Goal: Check status

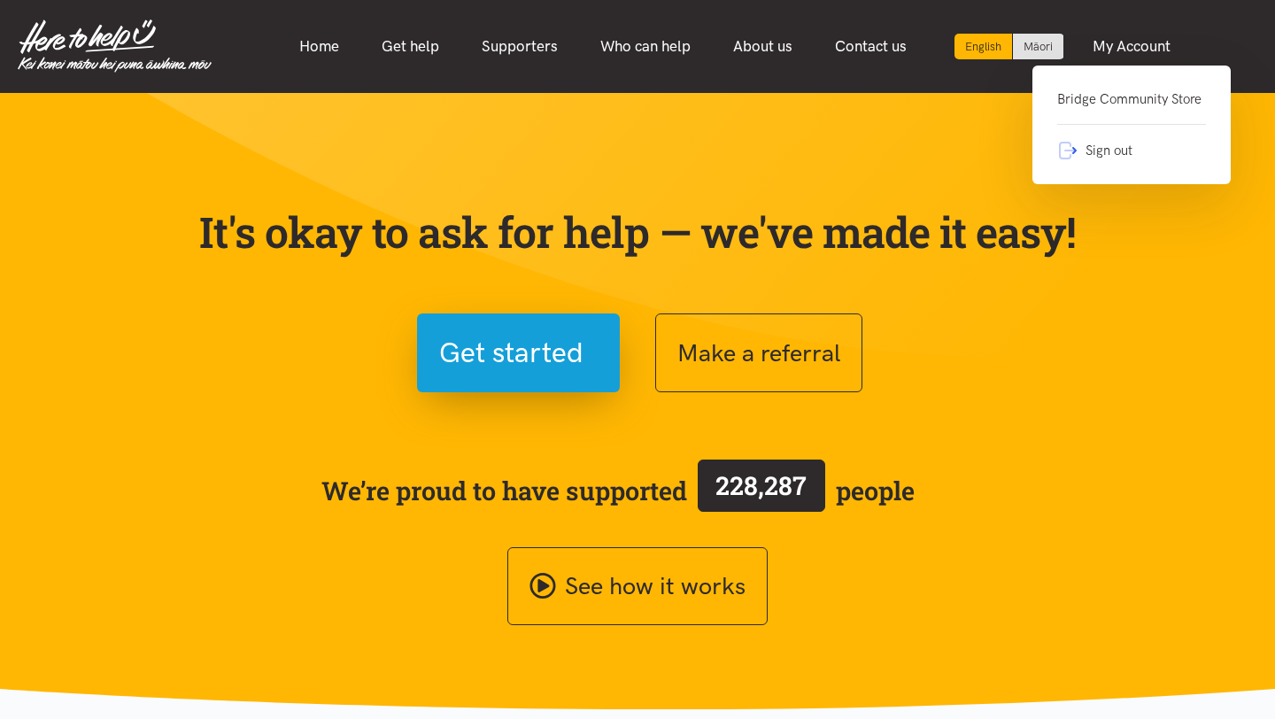
click at [1136, 98] on link "Bridge Community Store" at bounding box center [1131, 107] width 149 height 36
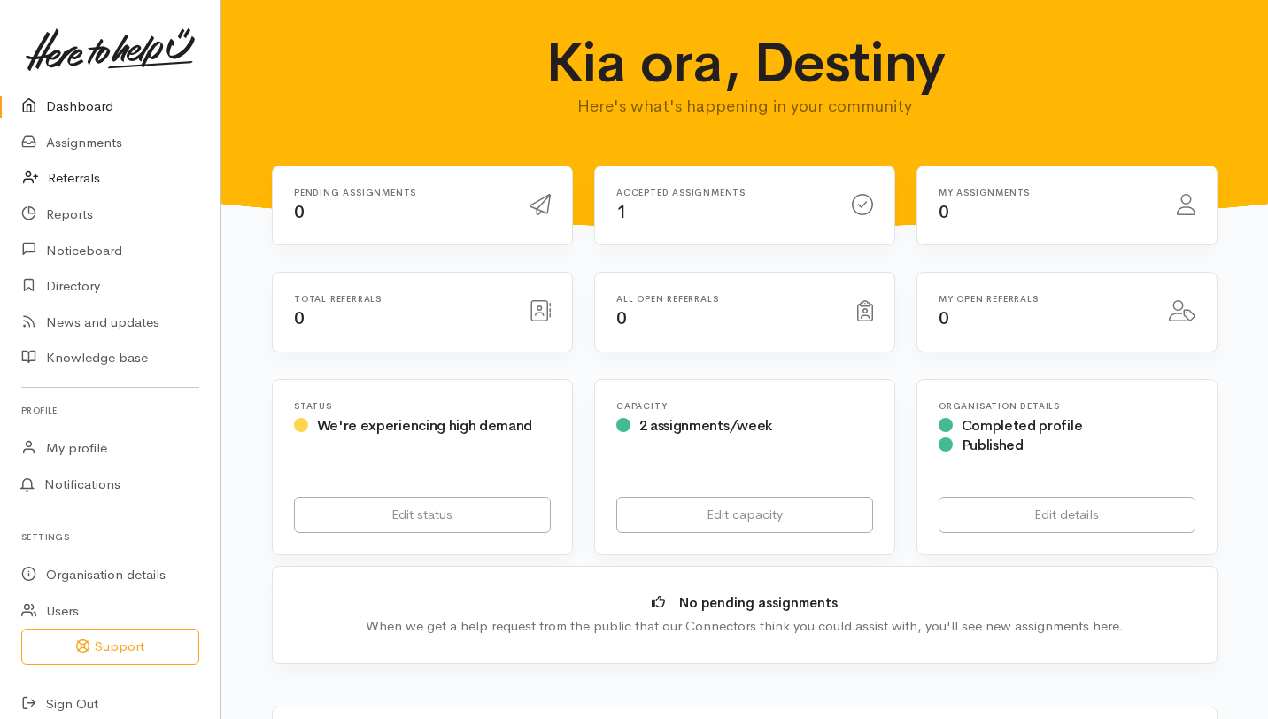
click at [87, 173] on link "Referrals" at bounding box center [110, 178] width 221 height 36
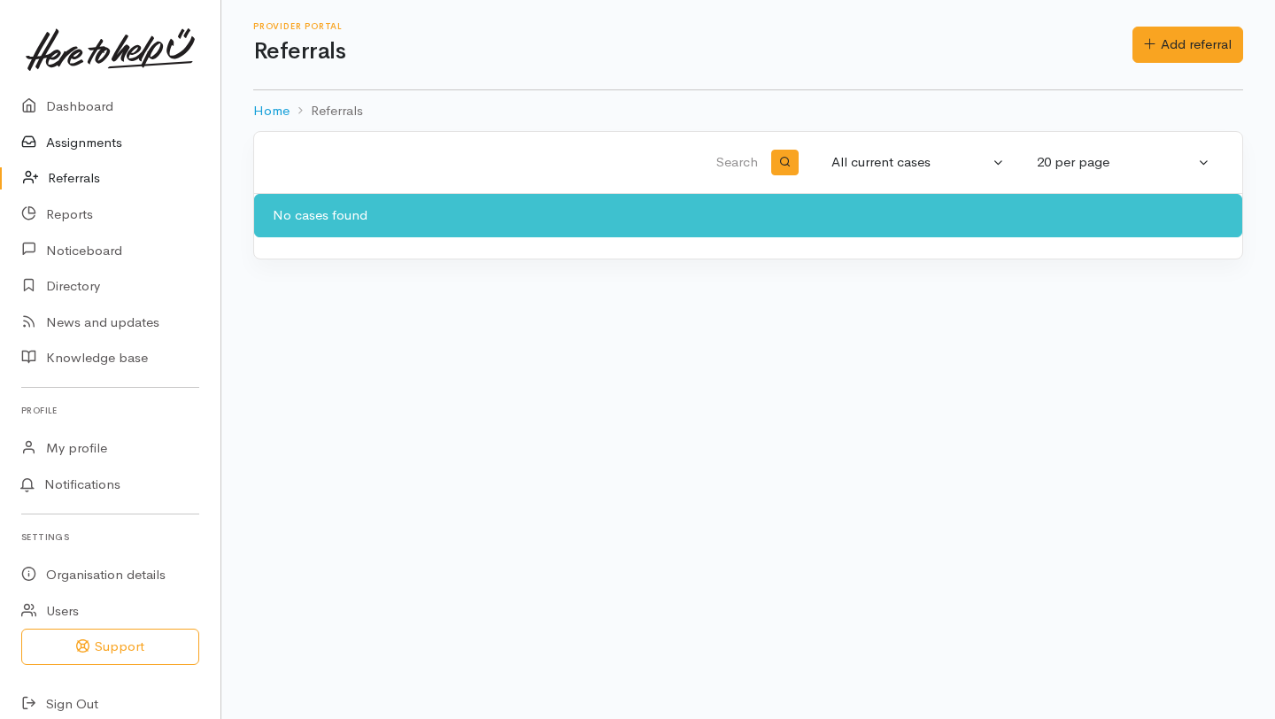
click at [94, 142] on link "Assignments" at bounding box center [110, 143] width 221 height 36
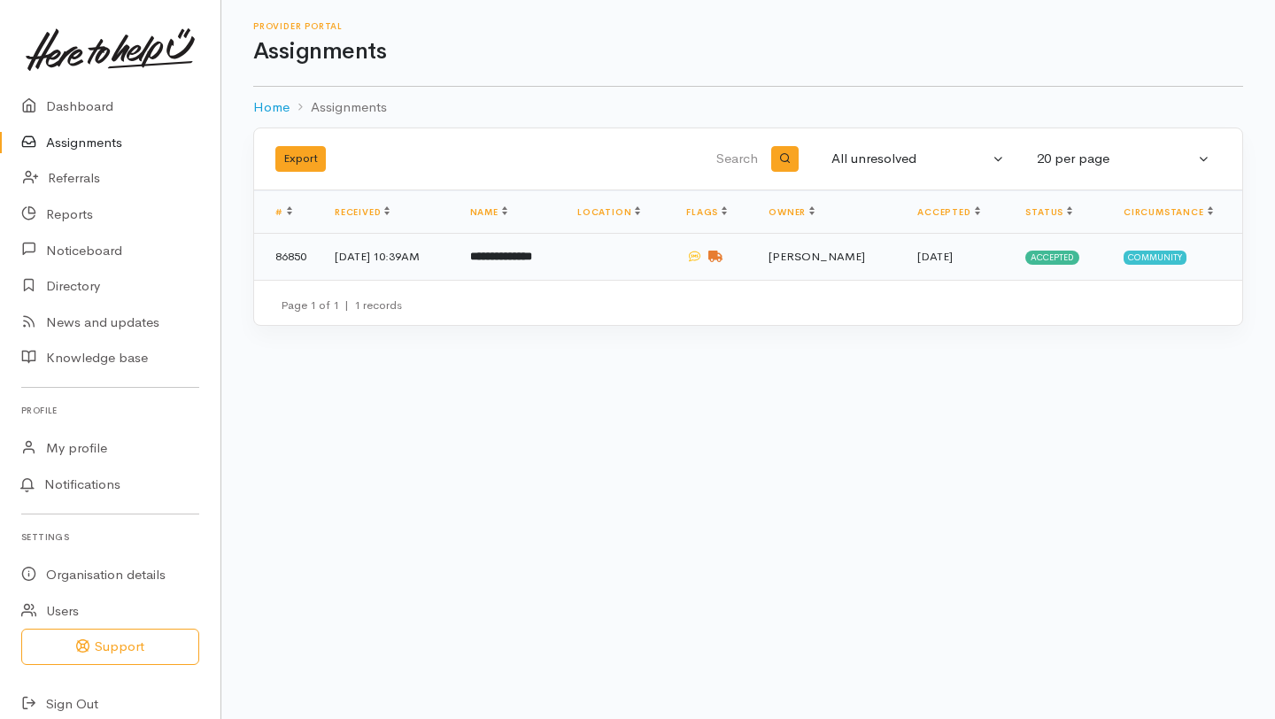
click at [456, 257] on td "[DATE] 10:39AM" at bounding box center [388, 257] width 135 height 46
